Goal: Use online tool/utility: Utilize a website feature to perform a specific function

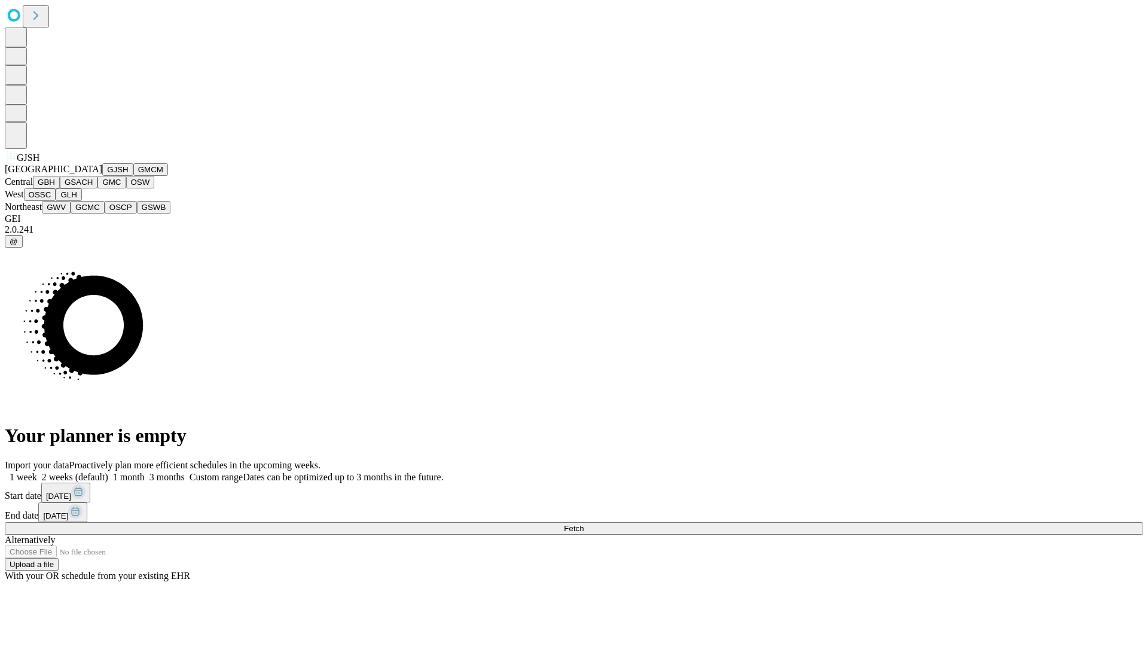
click at [102, 176] on button "GJSH" at bounding box center [117, 169] width 31 height 13
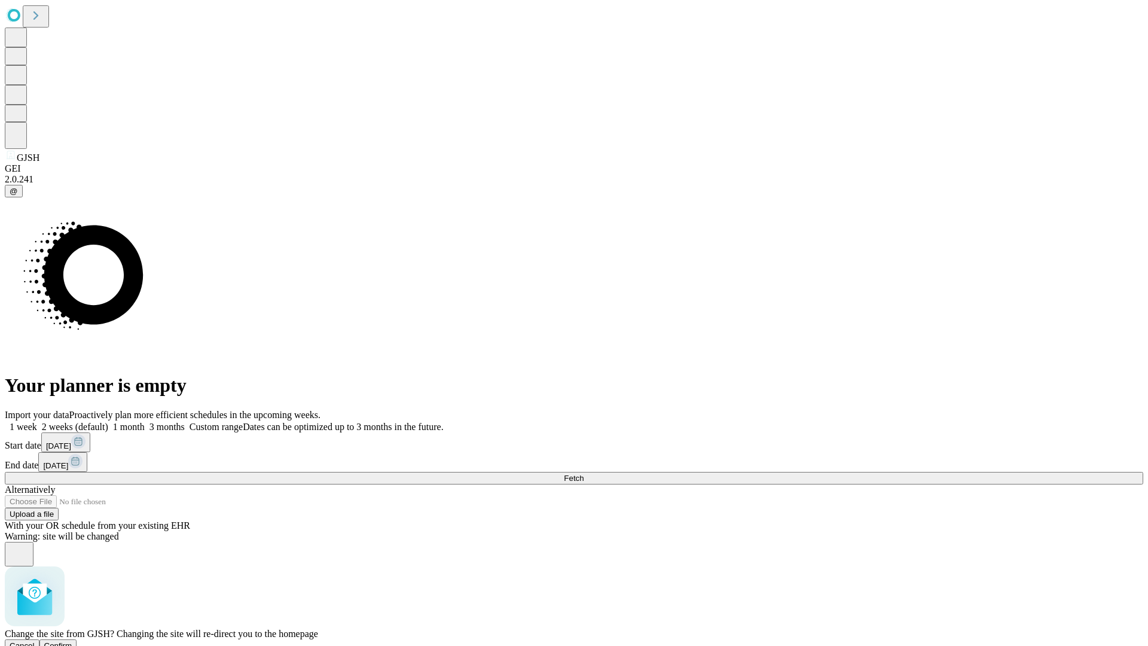
click at [72, 641] on span "Confirm" at bounding box center [58, 645] width 28 height 9
click at [108, 422] on label "2 weeks (default)" at bounding box center [72, 427] width 71 height 10
click at [584, 474] on span "Fetch" at bounding box center [574, 478] width 20 height 9
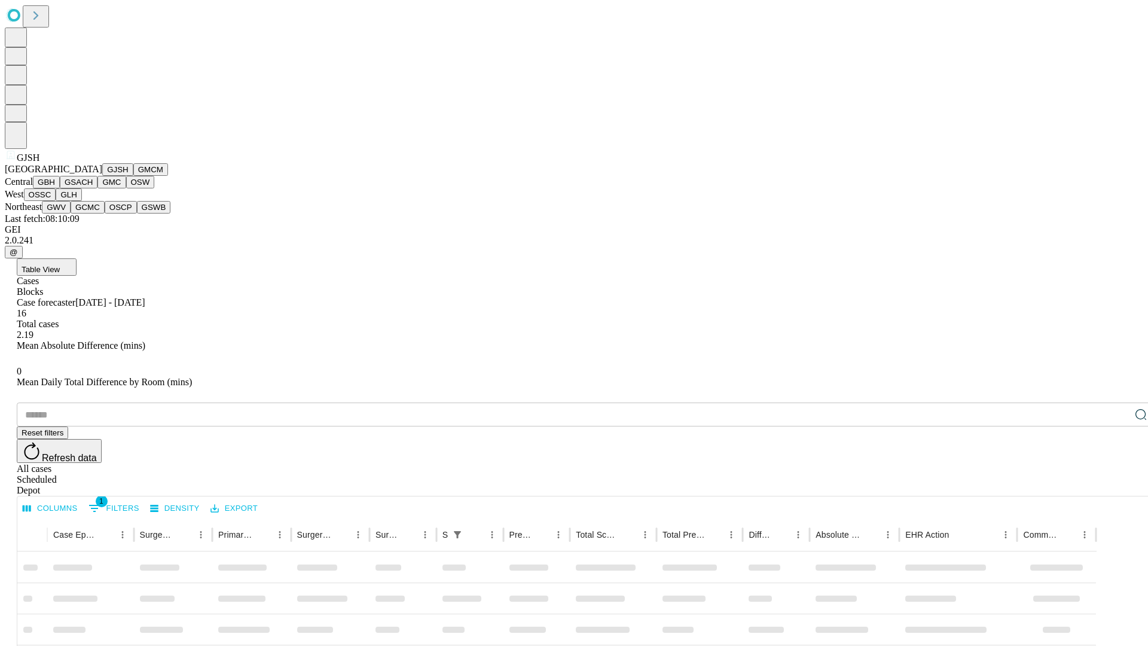
click at [133, 176] on button "GMCM" at bounding box center [150, 169] width 35 height 13
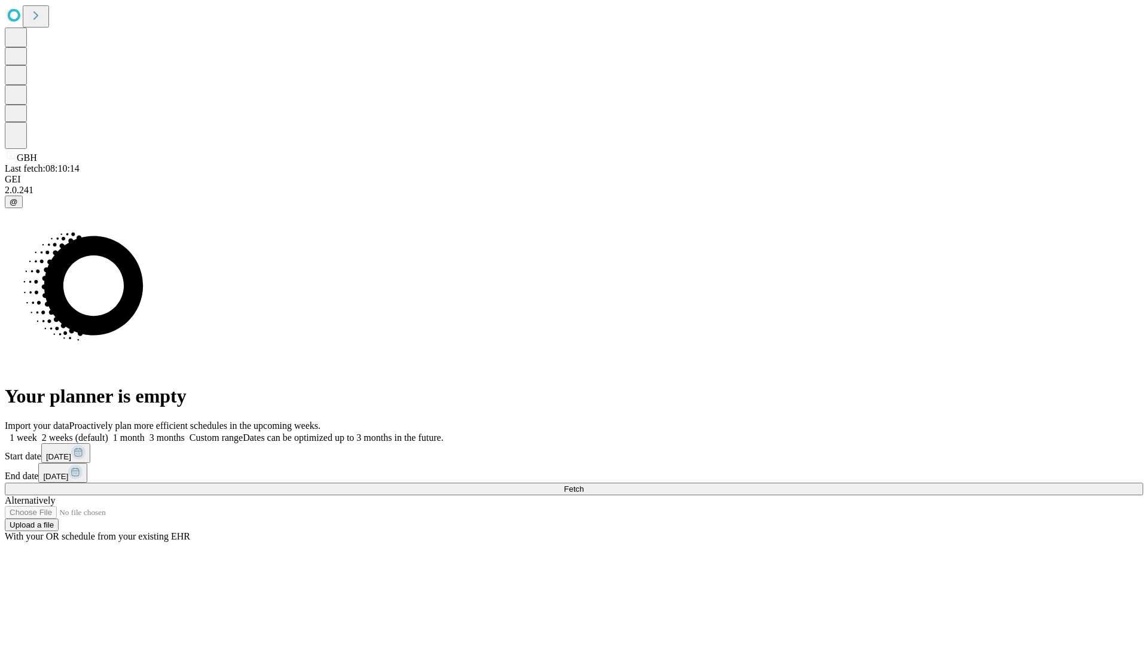
click at [108, 432] on label "2 weeks (default)" at bounding box center [72, 437] width 71 height 10
click at [584, 484] on span "Fetch" at bounding box center [574, 488] width 20 height 9
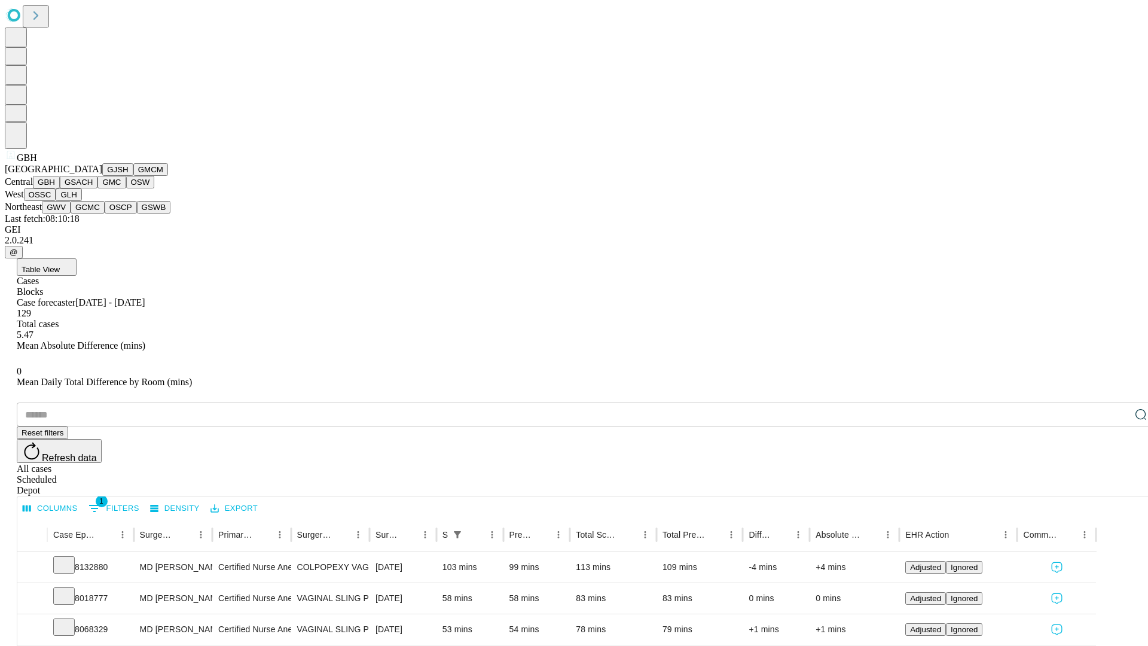
click at [93, 188] on button "GSACH" at bounding box center [79, 182] width 38 height 13
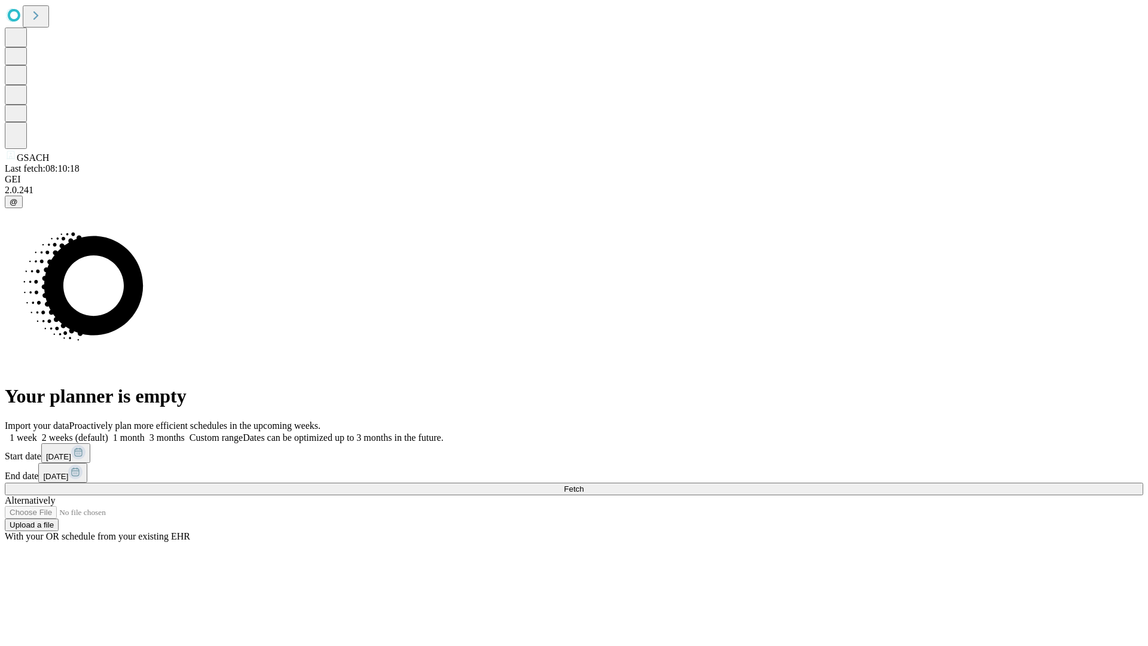
click at [584, 484] on span "Fetch" at bounding box center [574, 488] width 20 height 9
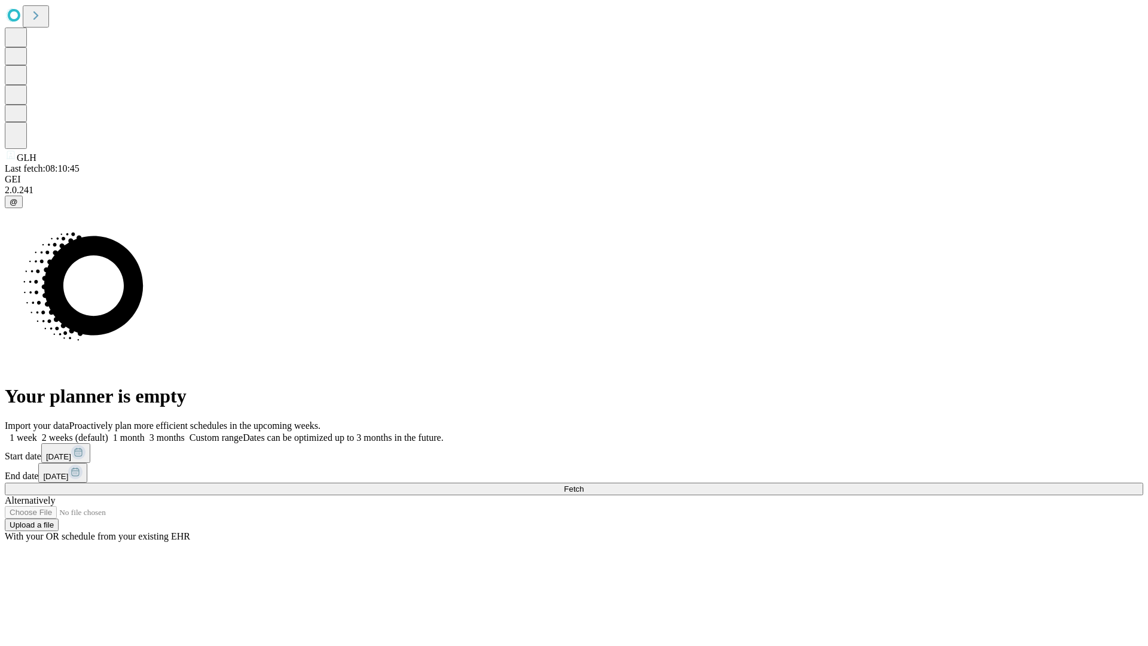
click at [108, 432] on label "2 weeks (default)" at bounding box center [72, 437] width 71 height 10
click at [584, 484] on span "Fetch" at bounding box center [574, 488] width 20 height 9
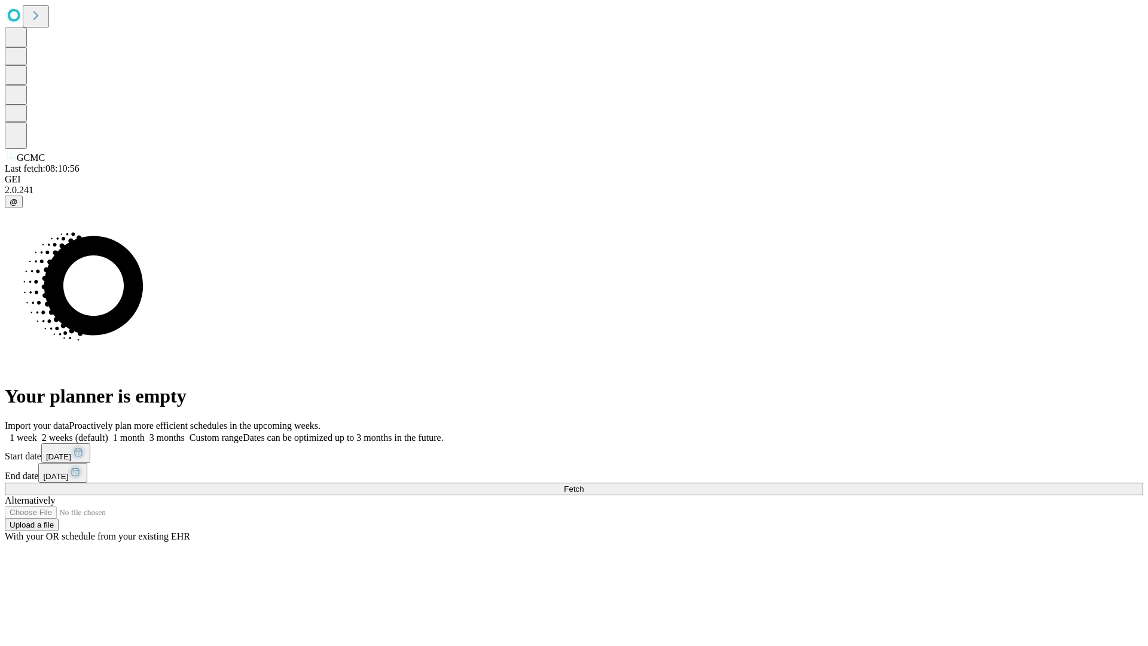
click at [584, 484] on span "Fetch" at bounding box center [574, 488] width 20 height 9
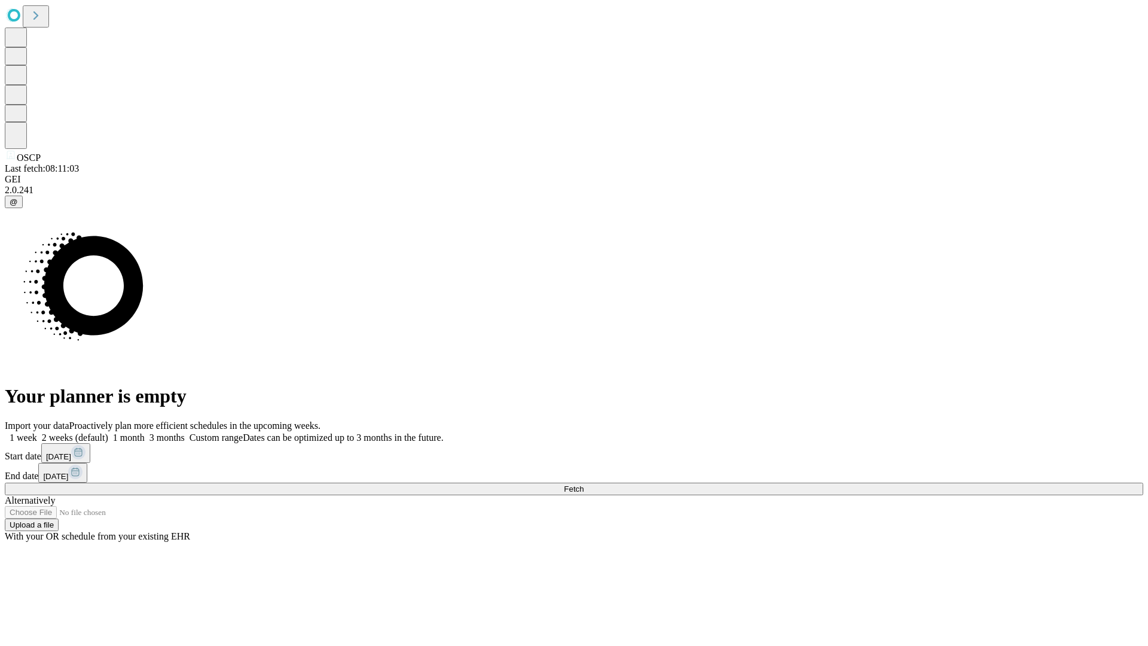
click at [108, 432] on label "2 weeks (default)" at bounding box center [72, 437] width 71 height 10
click at [584, 484] on span "Fetch" at bounding box center [574, 488] width 20 height 9
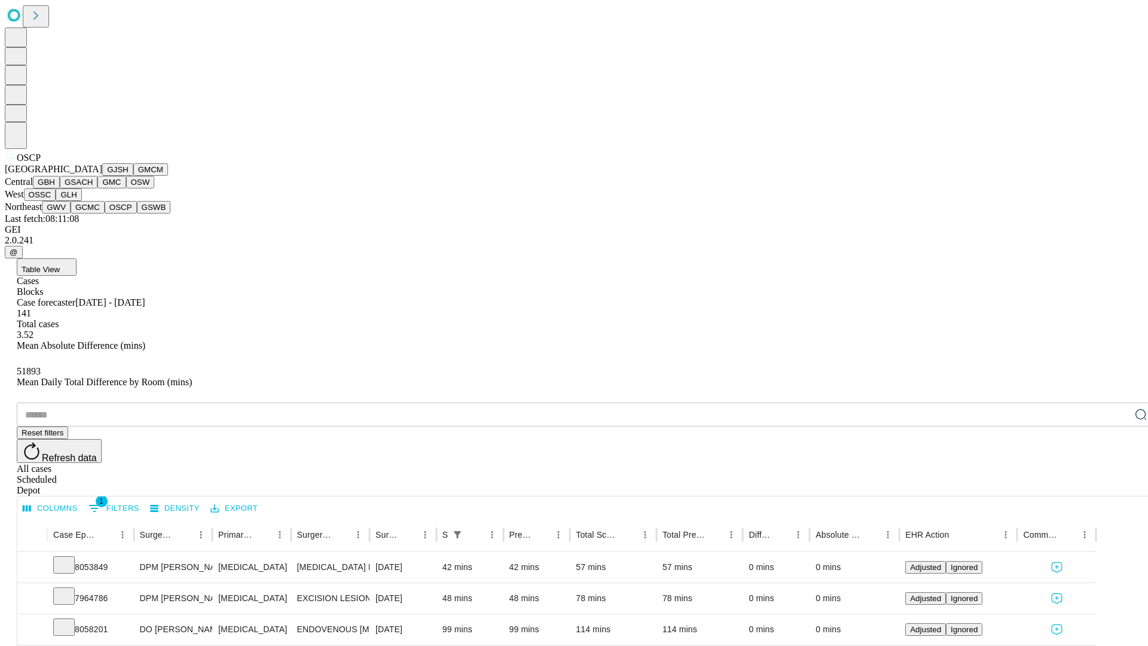
click at [137, 213] on button "GSWB" at bounding box center [154, 207] width 34 height 13
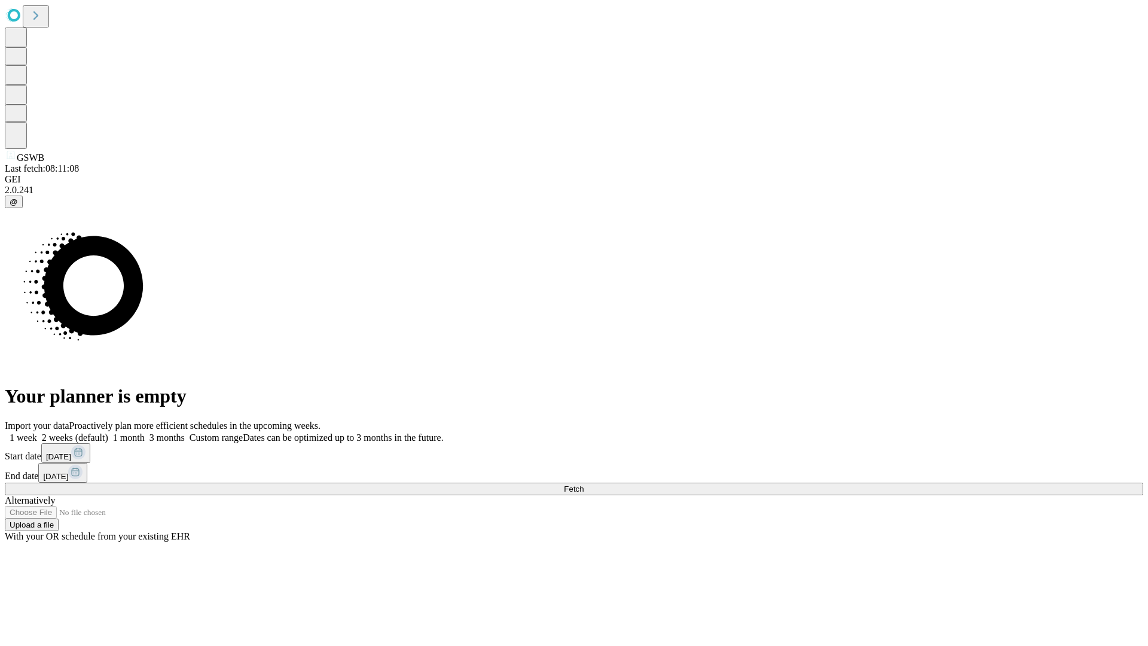
click at [108, 432] on label "2 weeks (default)" at bounding box center [72, 437] width 71 height 10
click at [584, 484] on span "Fetch" at bounding box center [574, 488] width 20 height 9
